Goal: Transaction & Acquisition: Purchase product/service

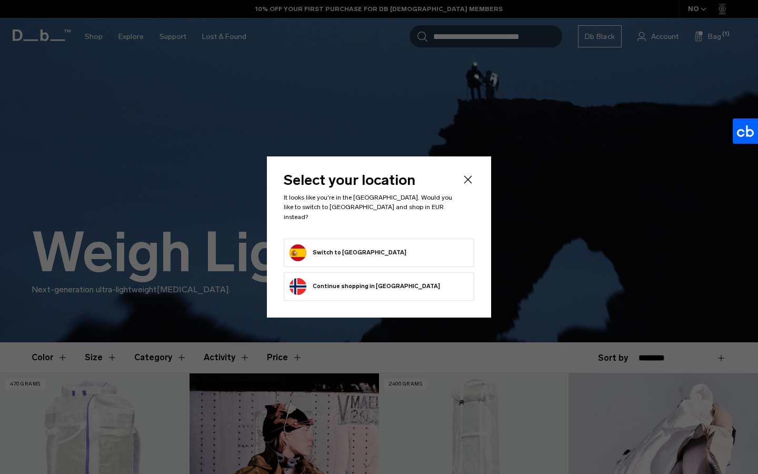
click at [384, 244] on form "Switch to Spain" at bounding box center [378, 252] width 179 height 17
click at [359, 245] on form "Switch to Spain" at bounding box center [378, 252] width 179 height 17
click at [323, 248] on button "Switch to Spain" at bounding box center [347, 252] width 117 height 17
click at [467, 184] on icon "Close" at bounding box center [468, 180] width 8 height 8
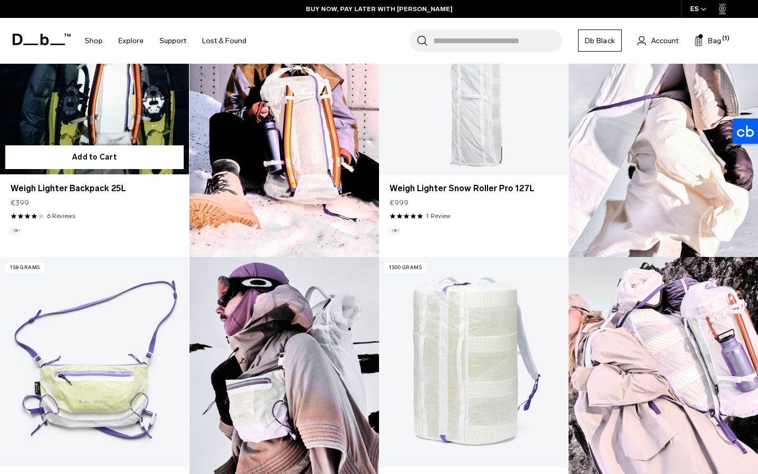
scroll to position [412, 0]
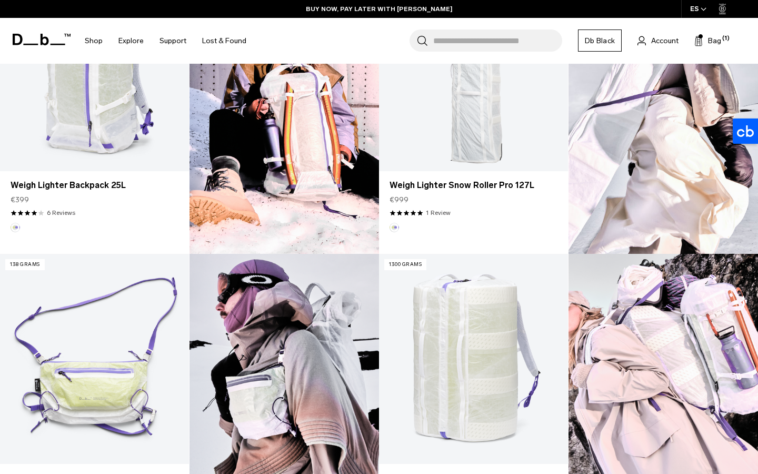
click at [698, 357] on img at bounding box center [662, 400] width 189 height 293
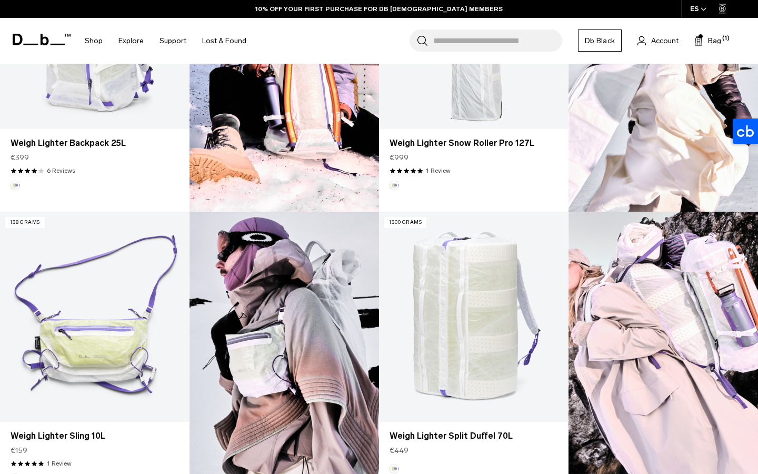
scroll to position [455, 0]
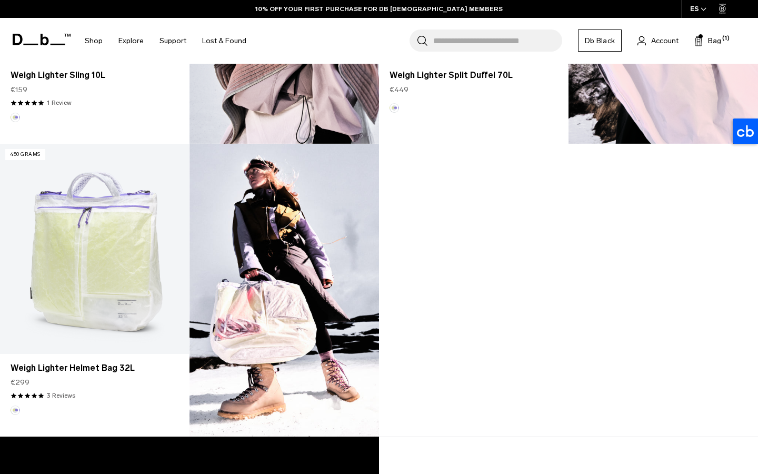
scroll to position [827, 0]
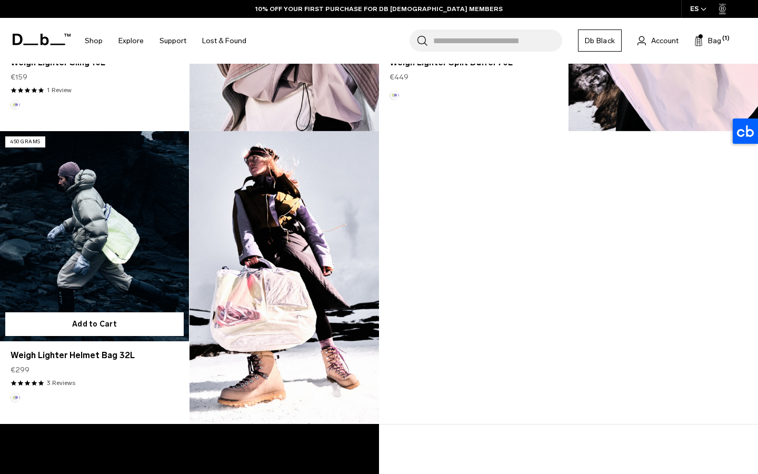
click at [107, 234] on link "Weigh Lighter Helmet Bag 32L" at bounding box center [94, 236] width 189 height 210
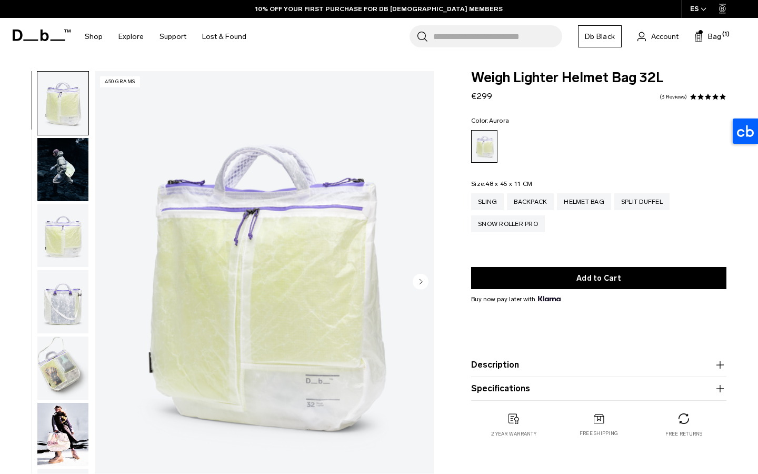
click at [414, 283] on circle "Next slide" at bounding box center [421, 282] width 16 height 16
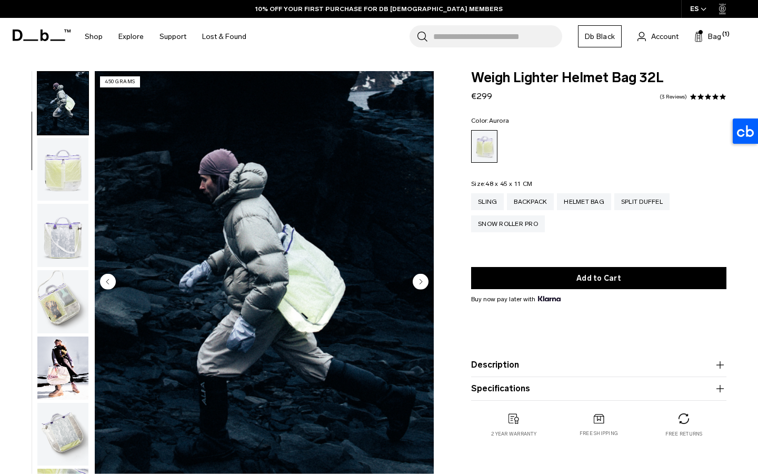
click at [414, 283] on circle "Next slide" at bounding box center [421, 282] width 16 height 16
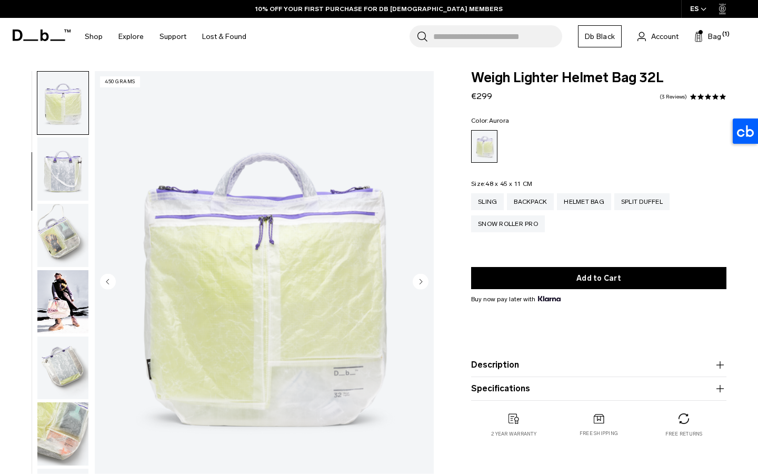
click at [414, 283] on circle "Next slide" at bounding box center [421, 282] width 16 height 16
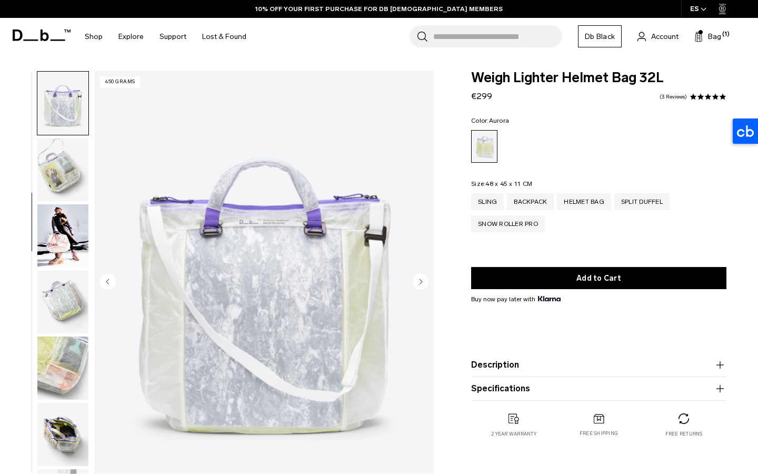
click at [414, 283] on circle "Next slide" at bounding box center [421, 282] width 16 height 16
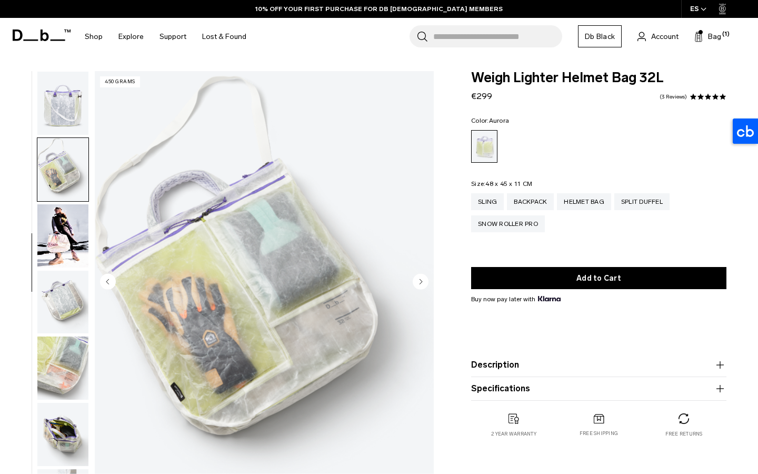
scroll to position [237, 0]
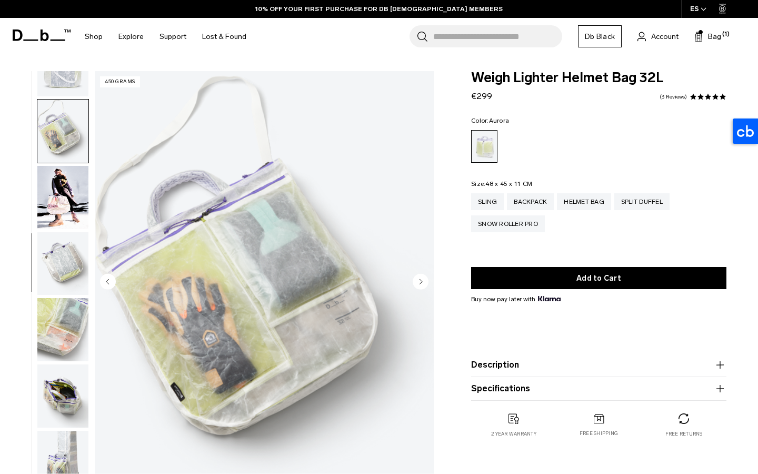
click at [414, 283] on circle "Next slide" at bounding box center [421, 282] width 16 height 16
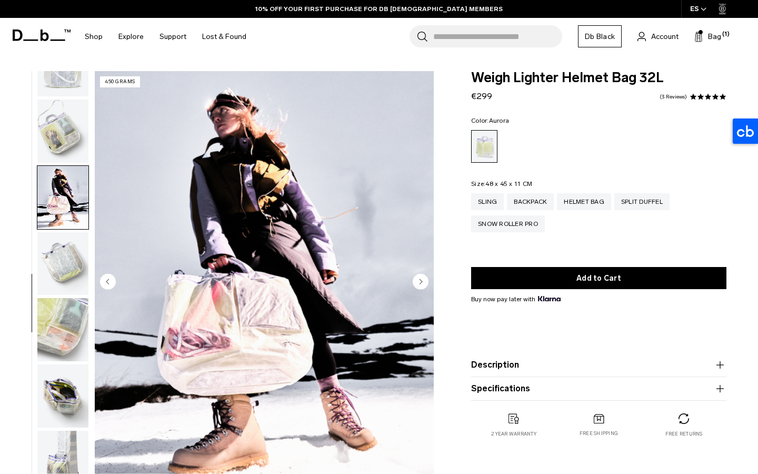
click at [414, 283] on circle "Next slide" at bounding box center [421, 282] width 16 height 16
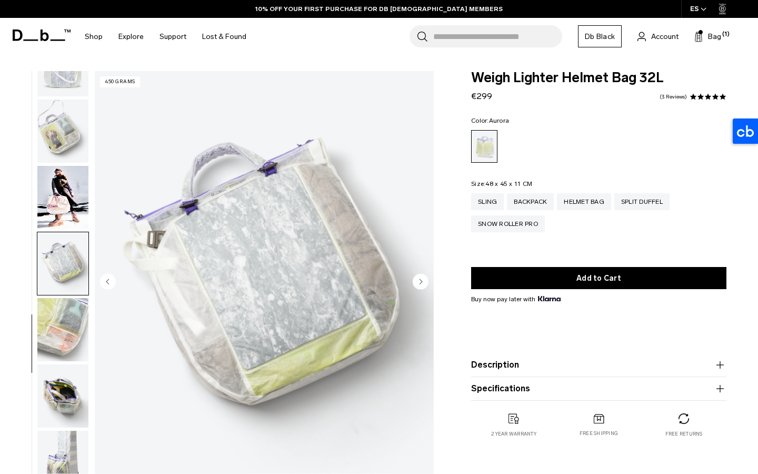
click at [414, 283] on circle "Next slide" at bounding box center [421, 282] width 16 height 16
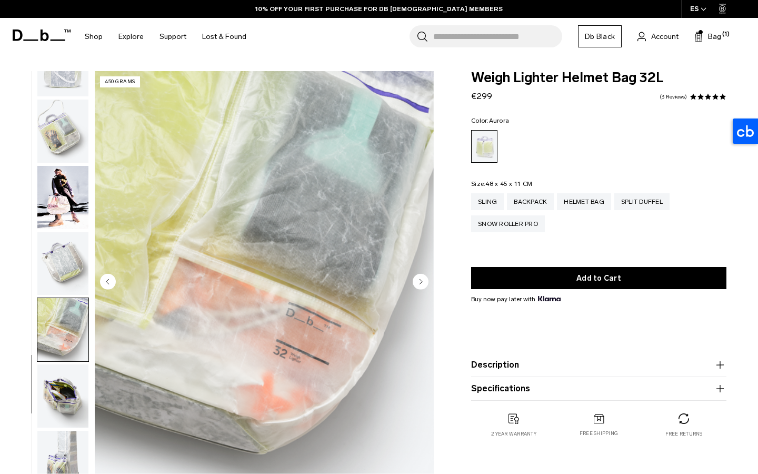
click at [414, 283] on circle "Next slide" at bounding box center [421, 282] width 16 height 16
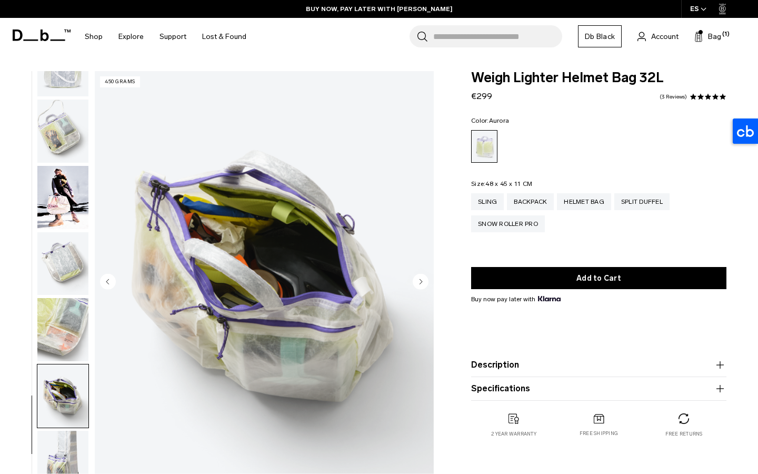
click at [415, 280] on circle "Next slide" at bounding box center [421, 282] width 16 height 16
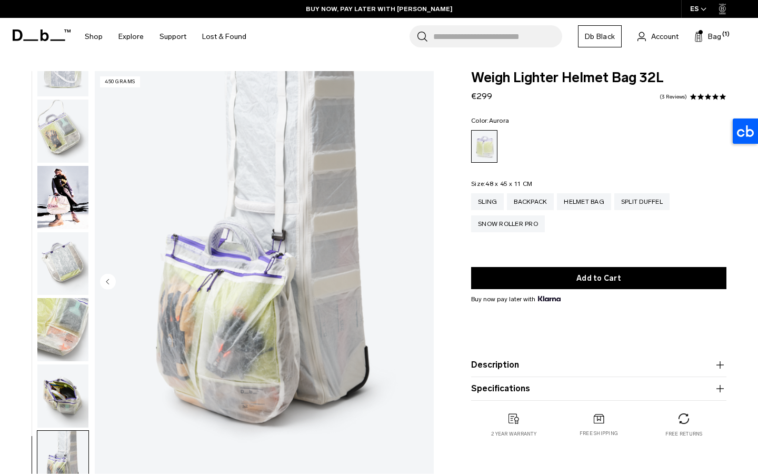
click at [415, 280] on img "10 / 10" at bounding box center [264, 282] width 339 height 423
